Goal: Task Accomplishment & Management: Manage account settings

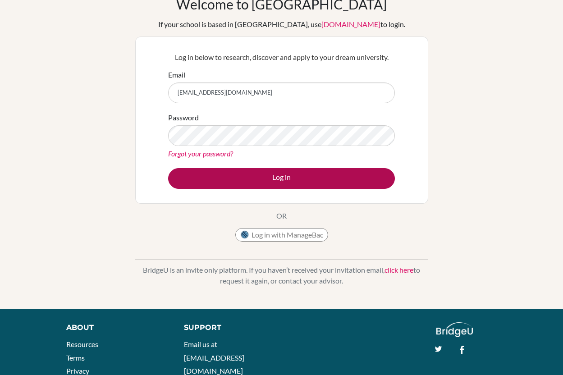
scroll to position [49, 0]
click at [264, 177] on button "Log in" at bounding box center [281, 178] width 227 height 21
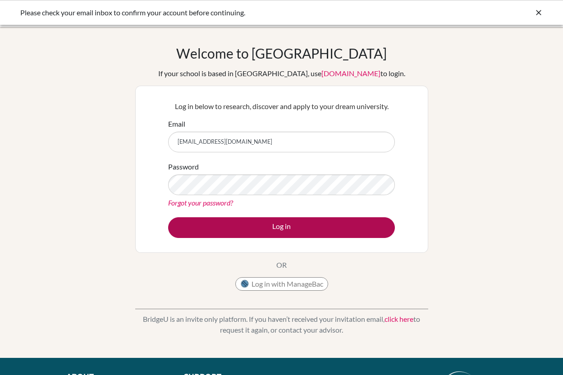
click at [235, 222] on button "Log in" at bounding box center [281, 227] width 227 height 21
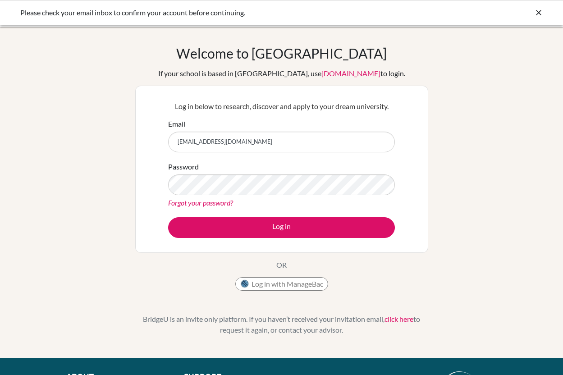
click at [129, 120] on div "Welcome to BridgeU If your school is based in China, use app.bridge-u.com.cn to…" at bounding box center [281, 192] width 563 height 295
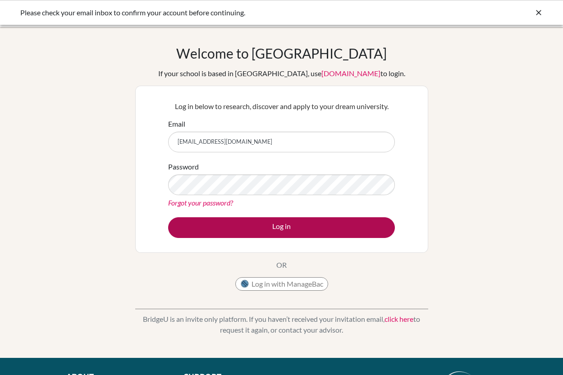
click at [231, 227] on button "Log in" at bounding box center [281, 227] width 227 height 21
click at [245, 223] on button "Log in" at bounding box center [281, 227] width 227 height 21
drag, startPoint x: 245, startPoint y: 223, endPoint x: 262, endPoint y: 216, distance: 18.6
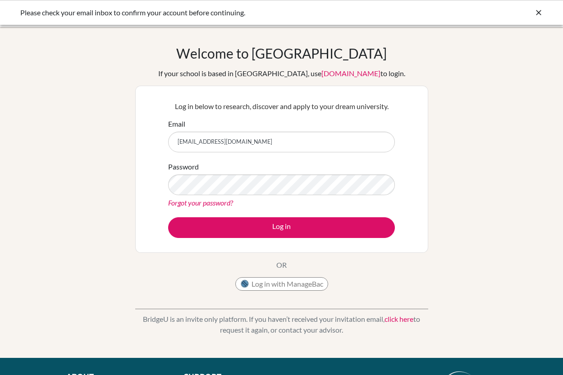
click at [262, 216] on form "Email eostojadinovic@gmail.com Password Forgot your password? Log in" at bounding box center [281, 179] width 227 height 120
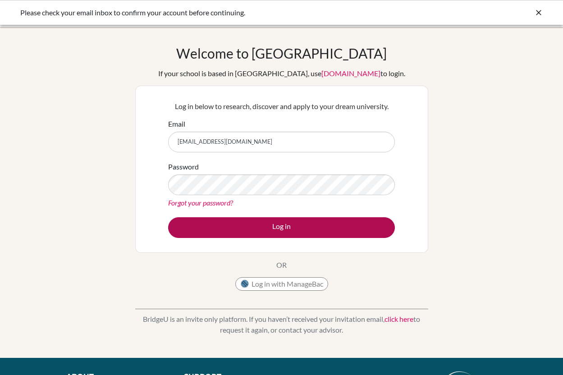
click at [255, 219] on form "Email eostojadinovic@gmail.com Password Forgot your password? Log in" at bounding box center [281, 179] width 227 height 120
click at [270, 221] on button "Log in" at bounding box center [281, 227] width 227 height 21
drag, startPoint x: 270, startPoint y: 221, endPoint x: 281, endPoint y: 223, distance: 11.5
click at [274, 223] on button "Log in" at bounding box center [281, 227] width 227 height 21
click at [284, 223] on button "Log in" at bounding box center [281, 227] width 227 height 21
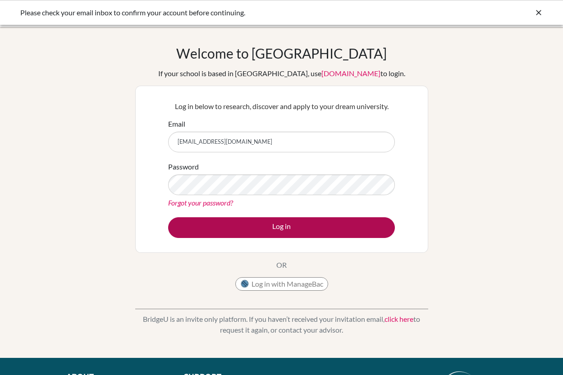
drag, startPoint x: 284, startPoint y: 223, endPoint x: 264, endPoint y: 238, distance: 24.4
click at [283, 225] on button "Log in" at bounding box center [281, 227] width 227 height 21
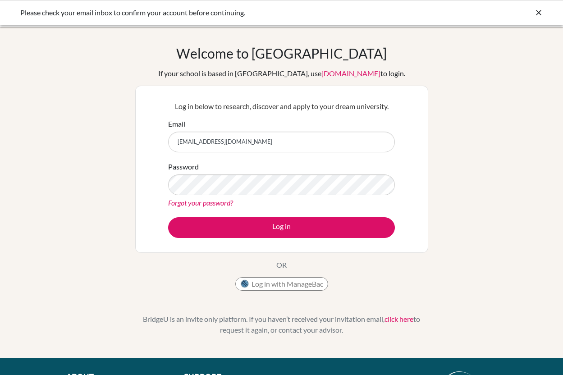
drag, startPoint x: 264, startPoint y: 238, endPoint x: 243, endPoint y: 238, distance: 21.6
click at [243, 238] on div "Log in below to research, discover and apply to your dream university. Email eo…" at bounding box center [282, 169] width 238 height 148
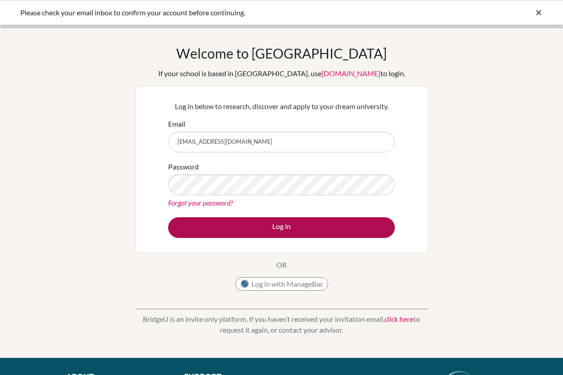
drag, startPoint x: 260, startPoint y: 231, endPoint x: 261, endPoint y: 224, distance: 7.3
click at [261, 225] on button "Log in" at bounding box center [281, 227] width 227 height 21
click at [258, 219] on button "Log in" at bounding box center [281, 227] width 227 height 21
click at [258, 218] on button "Log in" at bounding box center [281, 227] width 227 height 21
click at [259, 219] on button "Log in" at bounding box center [281, 227] width 227 height 21
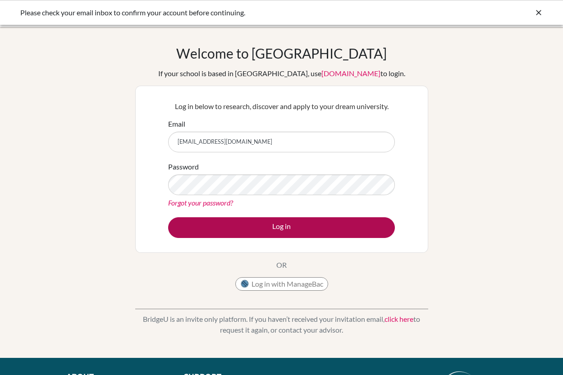
click at [260, 218] on button "Log in" at bounding box center [281, 227] width 227 height 21
click at [259, 218] on button "Log in" at bounding box center [281, 227] width 227 height 21
click at [261, 221] on button "Log in" at bounding box center [281, 227] width 227 height 21
drag, startPoint x: 261, startPoint y: 221, endPoint x: 269, endPoint y: 223, distance: 8.2
click at [270, 222] on button "Log in" at bounding box center [281, 227] width 227 height 21
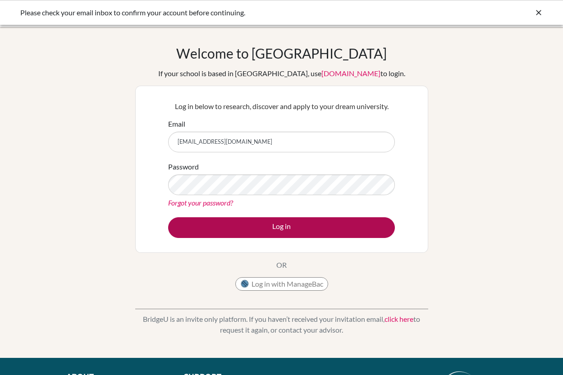
click at [269, 223] on button "Log in" at bounding box center [281, 227] width 227 height 21
click at [270, 223] on button "Log in" at bounding box center [281, 227] width 227 height 21
click at [280, 222] on button "Log in" at bounding box center [281, 227] width 227 height 21
drag, startPoint x: 280, startPoint y: 222, endPoint x: 230, endPoint y: 260, distance: 62.1
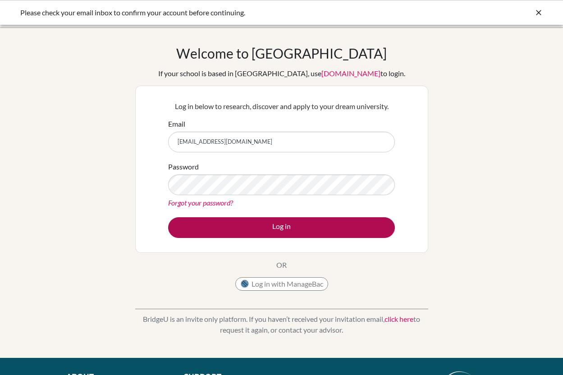
click at [352, 255] on div "Welcome to BridgeU If your school is based in China, use app.bridge-u.com.cn to…" at bounding box center [281, 170] width 293 height 250
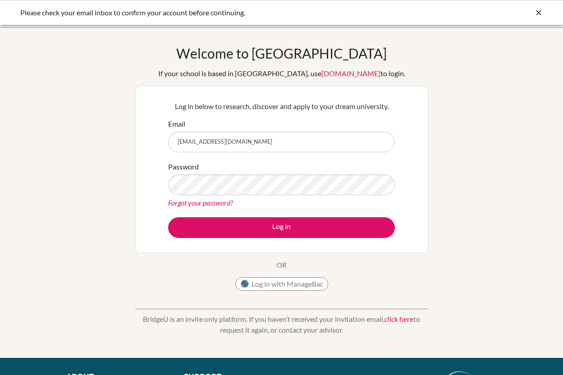
click at [230, 260] on div "Welcome to BridgeU If your school is based in China, use app.bridge-u.com.cn to…" at bounding box center [281, 170] width 293 height 250
click at [281, 227] on button "Log in" at bounding box center [281, 227] width 227 height 21
click at [278, 142] on input "[EMAIL_ADDRESS][DOMAIN_NAME]" at bounding box center [281, 142] width 227 height 21
click at [461, 127] on div "Welcome to BridgeU If your school is based in China, use app.bridge-u.com.cn to…" at bounding box center [281, 192] width 563 height 295
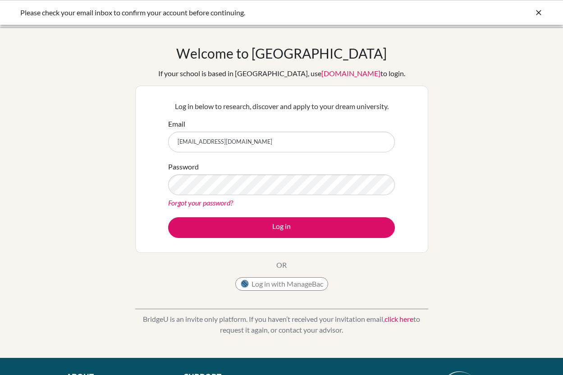
click at [461, 127] on div "Welcome to BridgeU If your school is based in China, use app.bridge-u.com.cn to…" at bounding box center [281, 192] width 563 height 295
click at [465, 113] on div "Welcome to BridgeU If your school is based in China, use app.bridge-u.com.cn to…" at bounding box center [281, 192] width 563 height 295
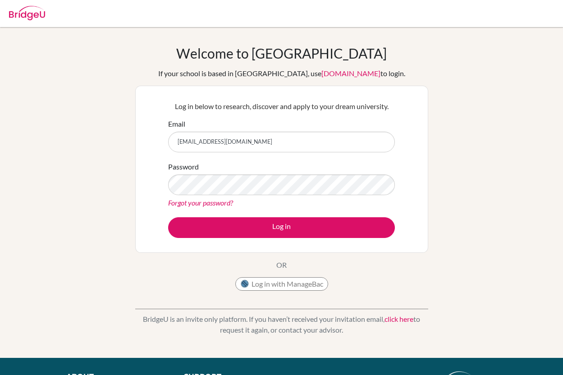
type input "[EMAIL_ADDRESS][DOMAIN_NAME]"
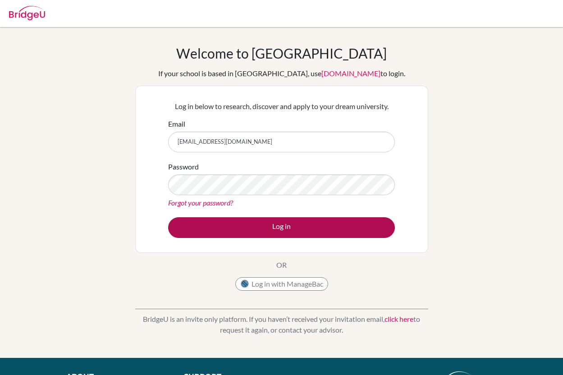
click at [270, 220] on button "Log in" at bounding box center [281, 227] width 227 height 21
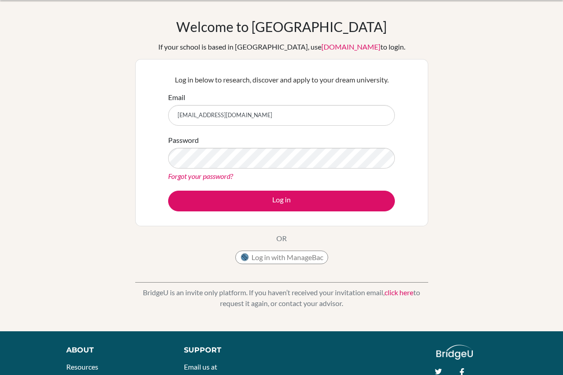
scroll to position [26, 0]
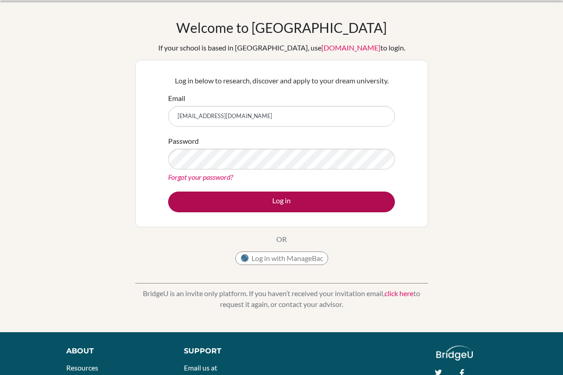
click at [281, 207] on button "Log in" at bounding box center [281, 202] width 227 height 21
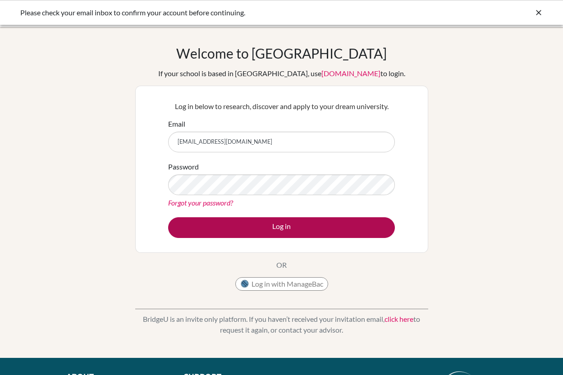
click at [288, 221] on button "Log in" at bounding box center [281, 227] width 227 height 21
click at [254, 220] on button "Log in" at bounding box center [281, 227] width 227 height 21
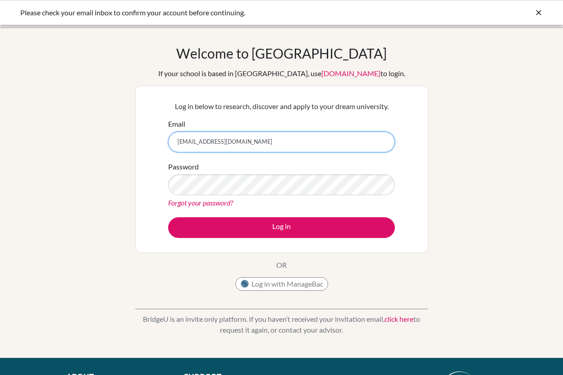
click at [281, 143] on input "[EMAIL_ADDRESS][DOMAIN_NAME]" at bounding box center [281, 142] width 227 height 21
click at [219, 202] on link "Forgot your password?" at bounding box center [200, 202] width 65 height 9
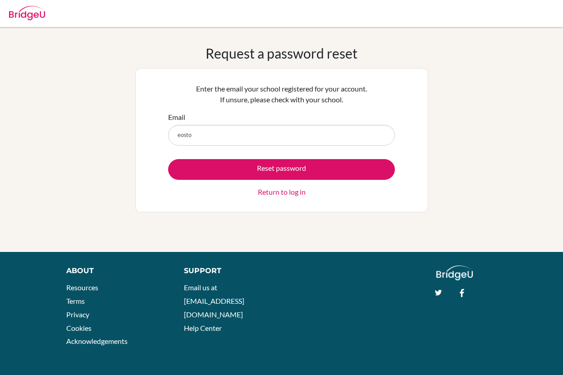
type input "eost"
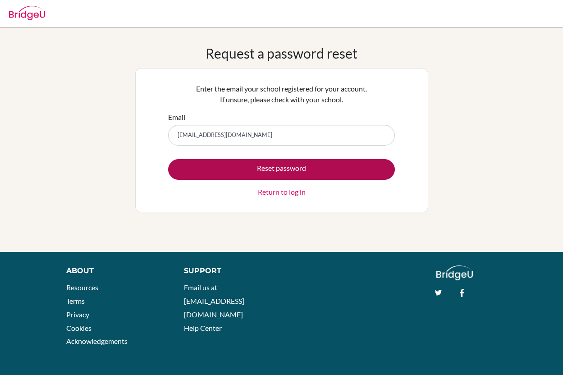
type input "[EMAIL_ADDRESS][DOMAIN_NAME]"
click at [281, 169] on button "Reset password" at bounding box center [281, 169] width 227 height 21
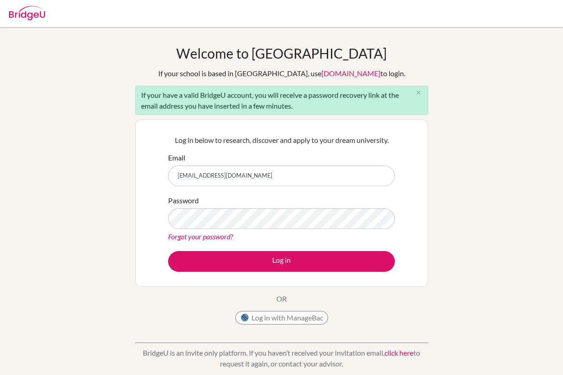
type input "[EMAIL_ADDRESS][DOMAIN_NAME]"
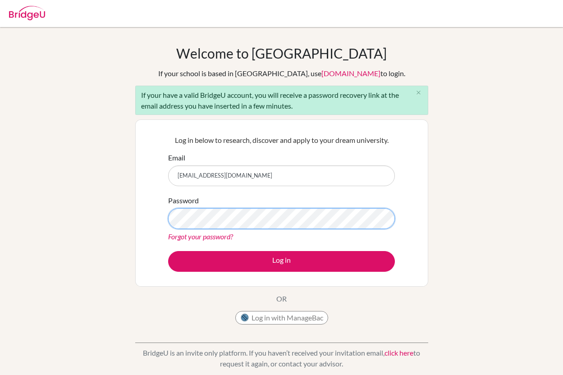
click at [157, 214] on div "Log in below to research, discover and apply to your dream university. Email eo…" at bounding box center [281, 203] width 293 height 167
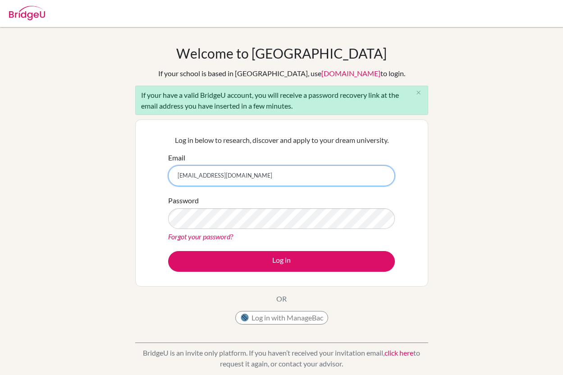
click at [170, 182] on input "[EMAIL_ADDRESS][DOMAIN_NAME]" at bounding box center [281, 176] width 227 height 21
click at [193, 207] on div "Password Forgot your password?" at bounding box center [281, 218] width 227 height 47
click at [145, 212] on div "Log in below to research, discover and apply to your dream university. Email eo…" at bounding box center [281, 203] width 293 height 167
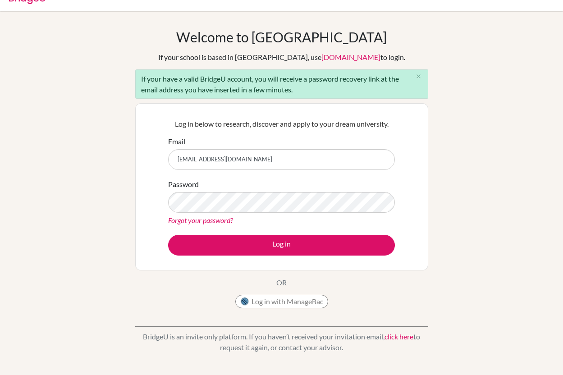
scroll to position [38, 0]
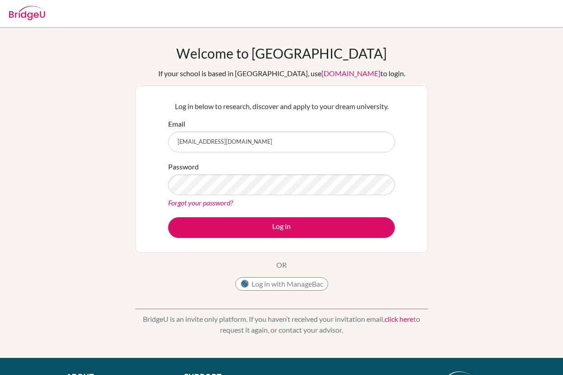
type input "[EMAIL_ADDRESS][DOMAIN_NAME]"
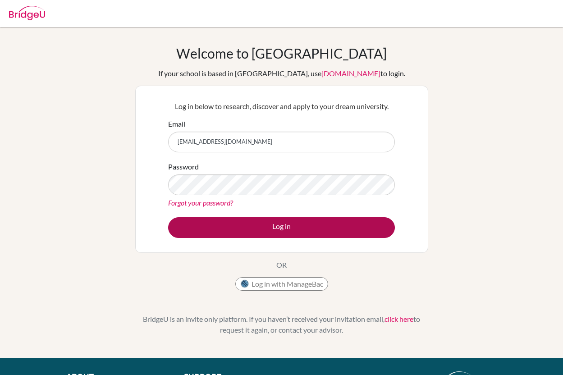
click at [271, 226] on button "Log in" at bounding box center [281, 227] width 227 height 21
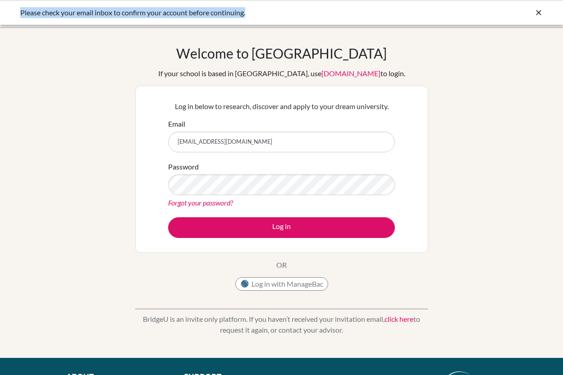
drag, startPoint x: 15, startPoint y: 11, endPoint x: 284, endPoint y: 15, distance: 268.4
click at [283, 15] on div "Please check your email inbox to confirm your account before continuing." at bounding box center [281, 12] width 563 height 25
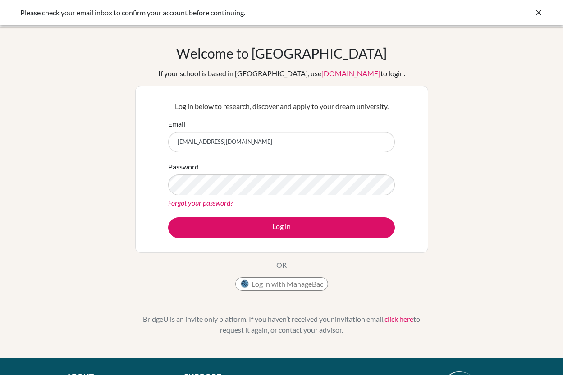
click at [540, 212] on div "Welcome to [GEOGRAPHIC_DATA] If your school is based in [GEOGRAPHIC_DATA], use …" at bounding box center [281, 192] width 563 height 295
click at [304, 281] on button "Log in with ManageBac" at bounding box center [281, 284] width 93 height 14
click at [284, 288] on button "Log in with ManageBac" at bounding box center [281, 284] width 93 height 14
click at [289, 285] on button "Log in with ManageBac" at bounding box center [281, 284] width 93 height 14
click at [395, 317] on link "click here" at bounding box center [399, 319] width 29 height 9
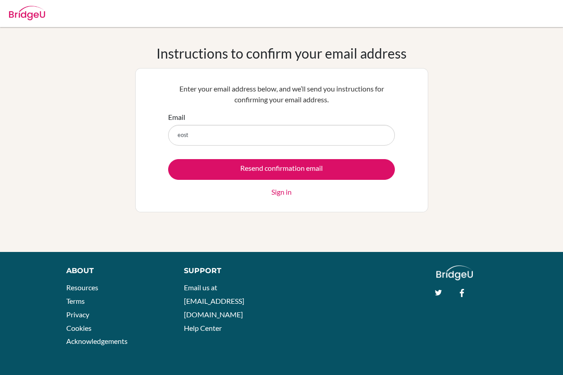
type input "eosto"
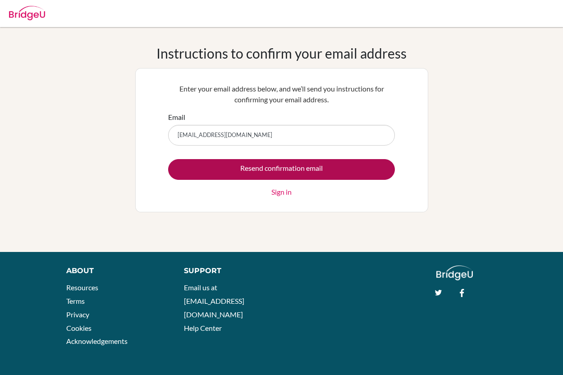
type input "[EMAIL_ADDRESS][DOMAIN_NAME]"
click at [226, 166] on input "Resend confirmation email" at bounding box center [281, 169] width 227 height 21
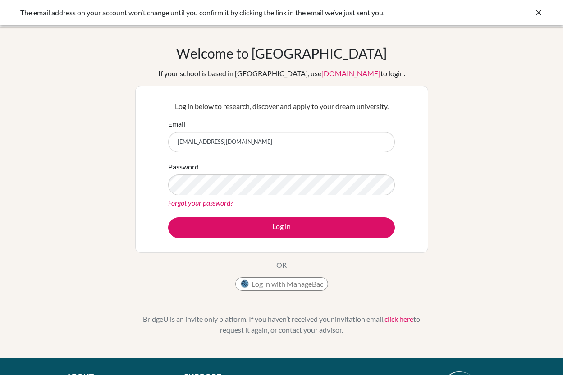
type input "[EMAIL_ADDRESS][DOMAIN_NAME]"
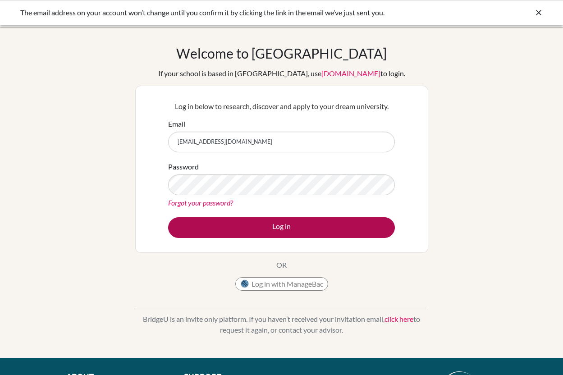
click at [256, 223] on button "Log in" at bounding box center [281, 227] width 227 height 21
